Goal: Browse casually

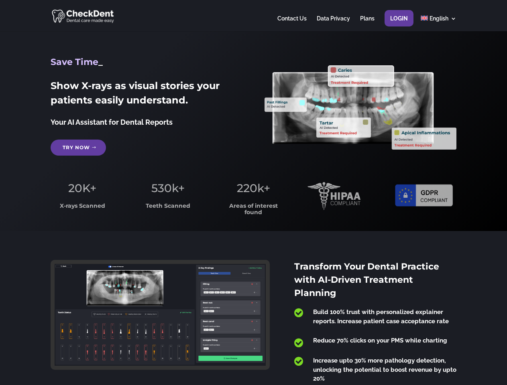
click at [253, 193] on span "220k+" at bounding box center [253, 188] width 33 height 14
click at [253, 16] on div at bounding box center [253, 15] width 405 height 31
click at [253, 193] on span "220k+" at bounding box center [253, 188] width 33 height 14
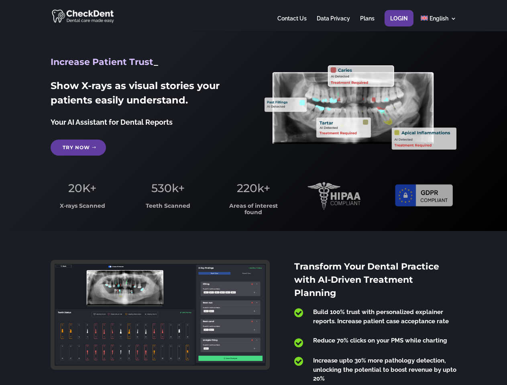
click at [253, 16] on div at bounding box center [253, 15] width 405 height 31
